Goal: Task Accomplishment & Management: Use online tool/utility

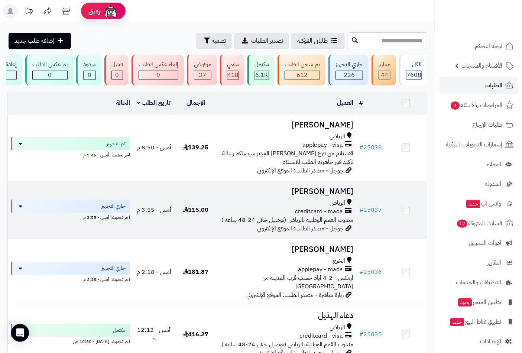
click at [326, 207] on div "الرياض" at bounding box center [287, 203] width 134 height 9
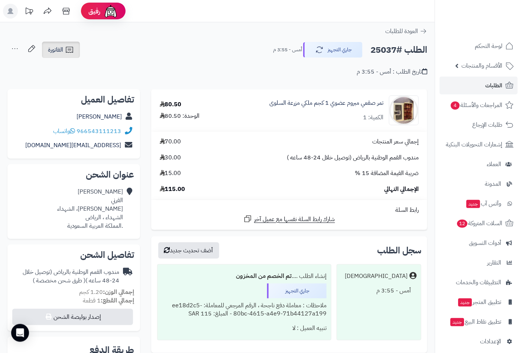
click at [59, 46] on span "الفاتورة" at bounding box center [55, 49] width 15 height 9
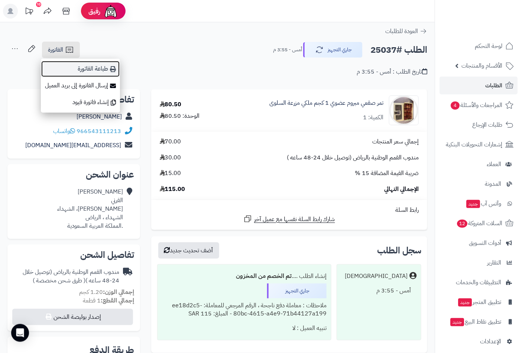
click at [97, 68] on link "طباعة الفاتورة" at bounding box center [80, 69] width 79 height 17
